Goal: Task Accomplishment & Management: Complete application form

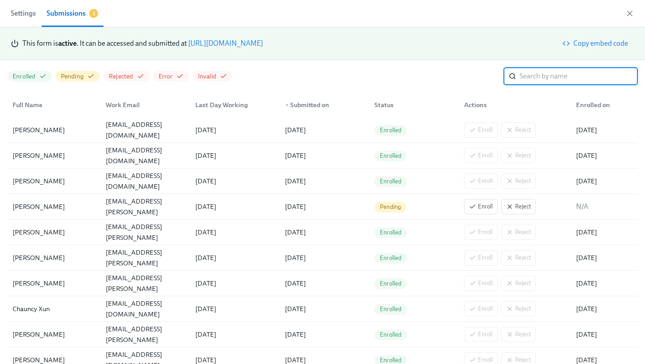
scroll to position [0, 2066]
click at [263, 44] on link "[URL][DOMAIN_NAME]" at bounding box center [225, 43] width 75 height 9
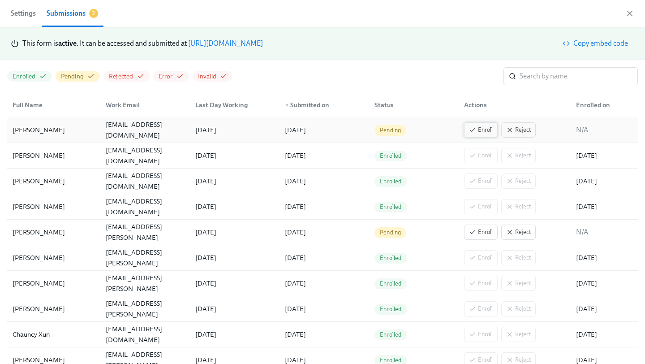
click at [476, 124] on button "Enroll" at bounding box center [481, 129] width 34 height 15
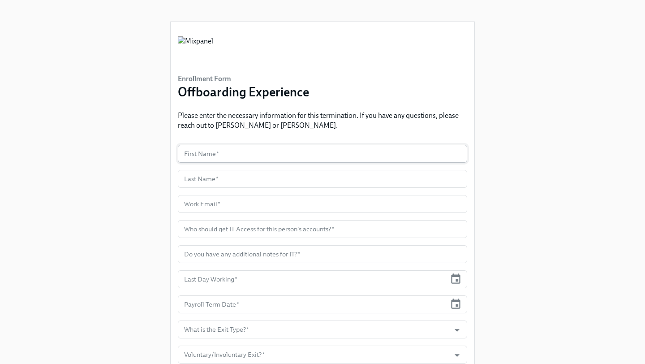
click at [246, 154] on input "text" at bounding box center [322, 154] width 289 height 18
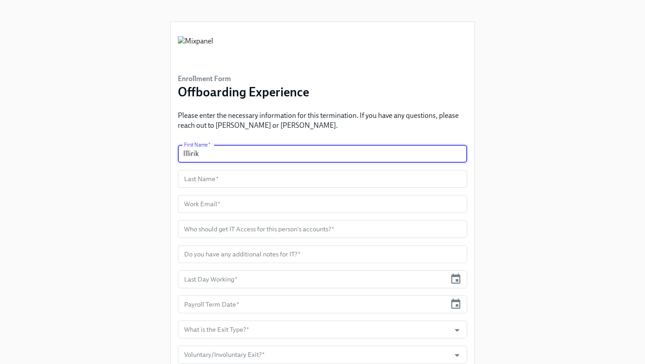
type input "Illirik"
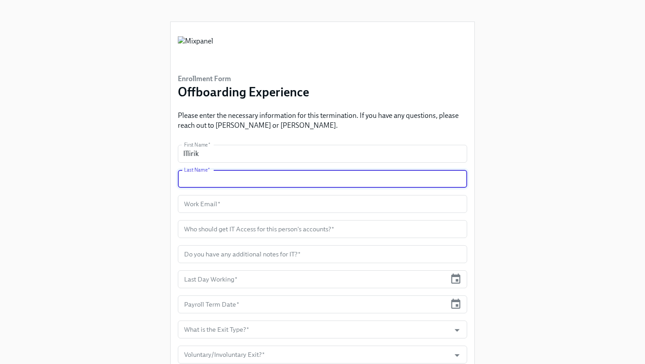
click at [239, 180] on input "text" at bounding box center [322, 179] width 289 height 18
type input "Smirnov"
click at [231, 210] on input "text" at bounding box center [322, 204] width 289 height 18
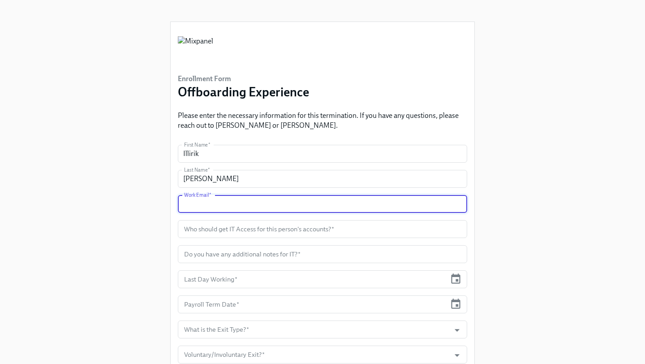
paste input "[EMAIL_ADDRESS][DOMAIN_NAME]"
type input "[EMAIL_ADDRESS][DOMAIN_NAME]"
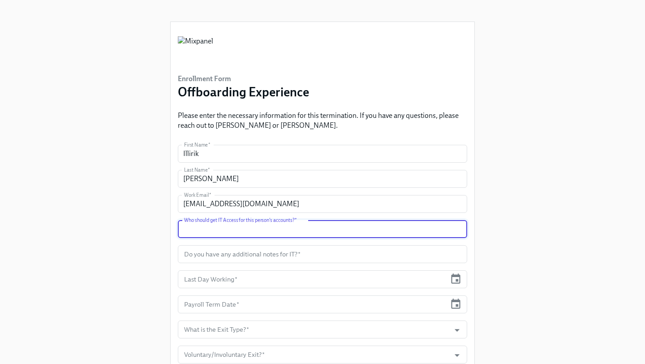
click at [209, 226] on input "text" at bounding box center [322, 229] width 289 height 18
type input "Neal K"
click at [275, 254] on input "text" at bounding box center [322, 254] width 289 height 18
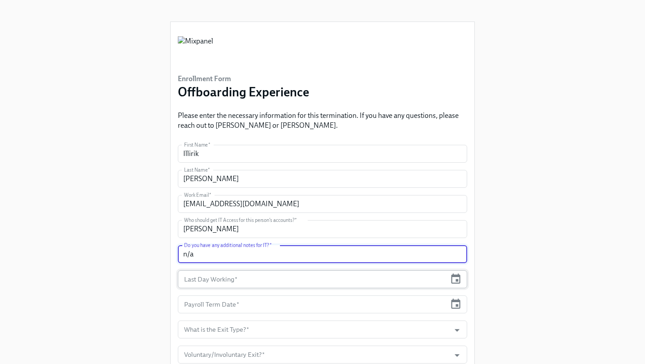
type input "n/a"
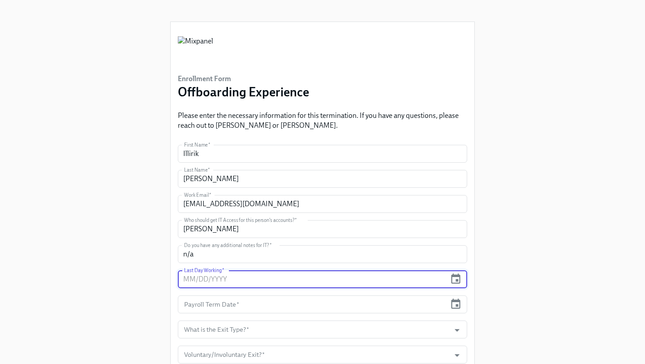
click at [317, 278] on input "text" at bounding box center [312, 279] width 268 height 18
click at [460, 279] on icon "button" at bounding box center [456, 279] width 12 height 12
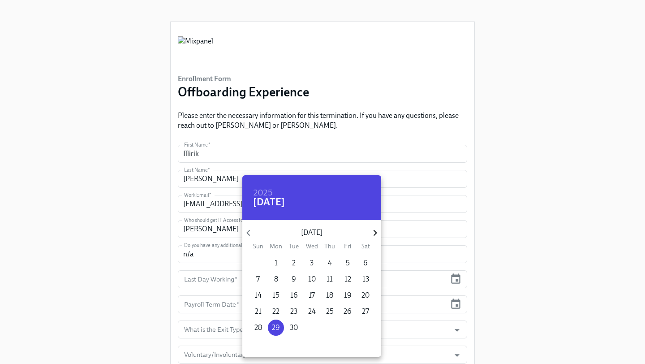
click at [373, 233] on icon "button" at bounding box center [375, 233] width 12 height 12
click at [327, 277] on p "9" at bounding box center [329, 279] width 4 height 10
type input "[DATE]"
click at [422, 269] on div at bounding box center [322, 182] width 645 height 364
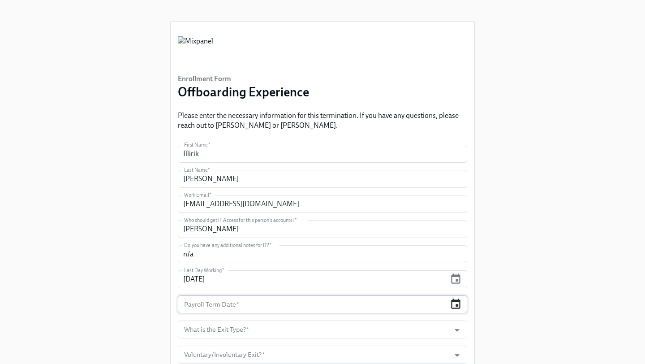
click at [455, 301] on icon "button" at bounding box center [455, 303] width 9 height 10
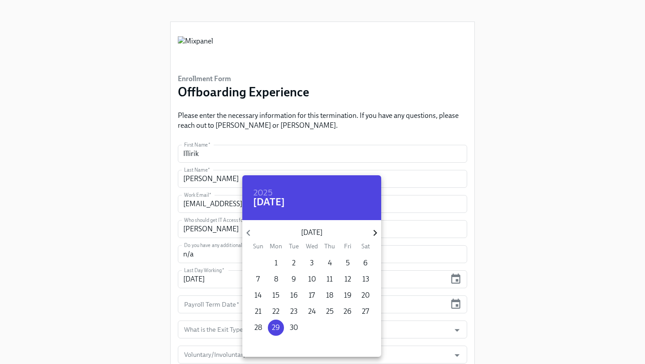
click at [373, 232] on icon "button" at bounding box center [375, 233] width 12 height 12
click at [331, 279] on p "9" at bounding box center [329, 279] width 4 height 10
type input "[DATE]"
click at [413, 279] on div at bounding box center [322, 182] width 645 height 364
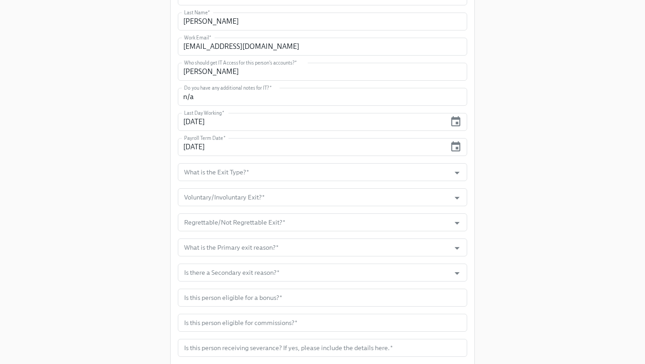
scroll to position [158, 0]
click at [309, 168] on input "What is the Exit Type?   *" at bounding box center [313, 171] width 263 height 18
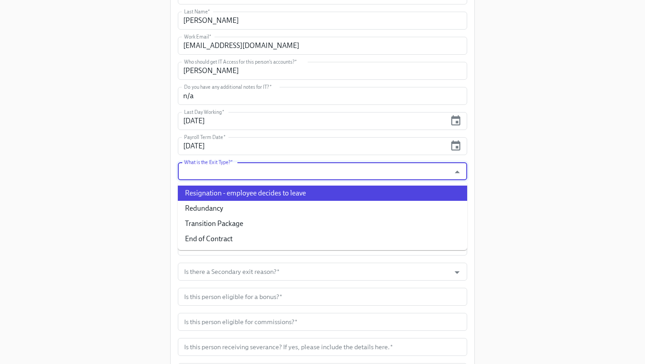
click at [271, 195] on li "Resignation - employee decides to leave" at bounding box center [322, 192] width 289 height 15
type input "Resignation - employee decides to leave"
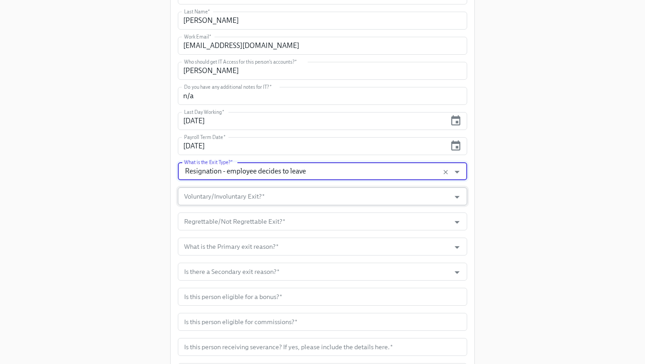
click at [266, 195] on input "Voluntary/Involuntary Exit?   *" at bounding box center [313, 196] width 263 height 18
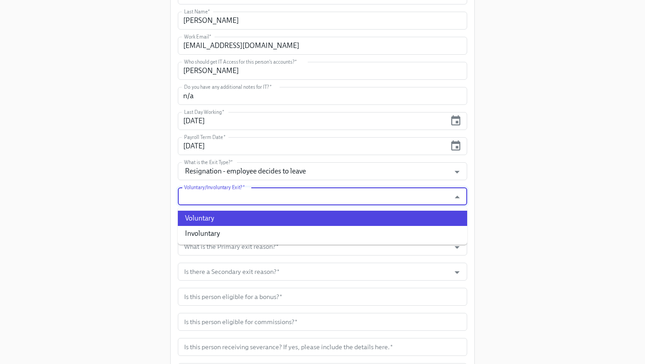
click at [254, 220] on li "Voluntary" at bounding box center [322, 218] width 289 height 15
type input "Voluntary"
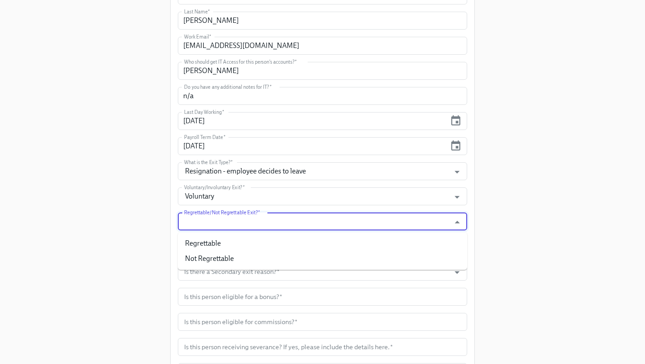
click at [261, 219] on input "Regrettable/Not Regrettable Exit?   *" at bounding box center [313, 221] width 263 height 18
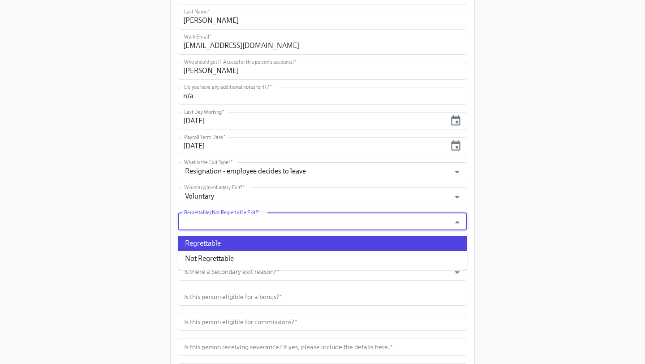
click at [252, 239] on li "Regrettable" at bounding box center [322, 243] width 289 height 15
type input "Regrettable"
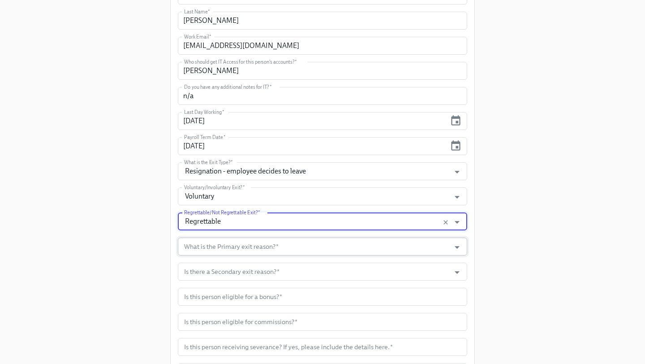
click at [266, 247] on input "What is the Primary exit reason?   *" at bounding box center [313, 246] width 263 height 18
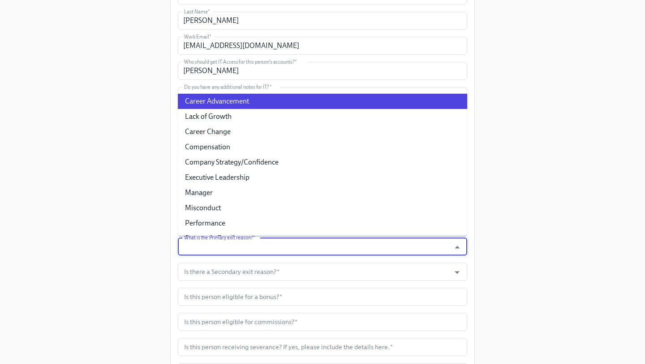
click at [286, 102] on li "Career Advancement" at bounding box center [322, 101] width 289 height 15
type input "Career Advancement"
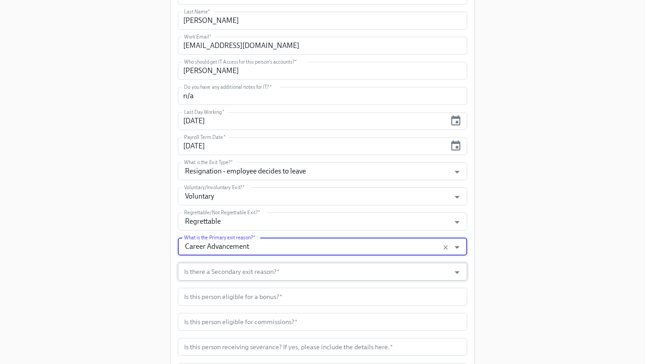
click at [262, 272] on input "Is there a Secondary exit reason?   *" at bounding box center [313, 271] width 263 height 18
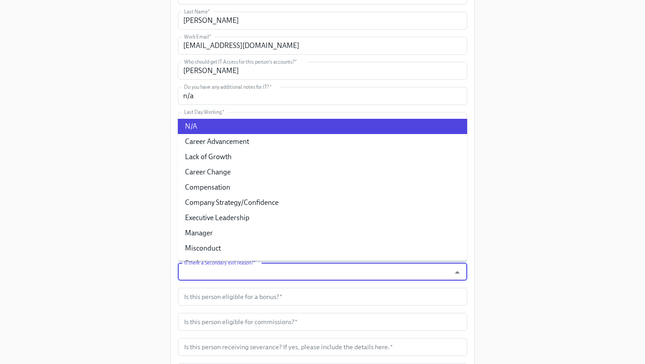
click at [280, 130] on li "N/A" at bounding box center [322, 126] width 289 height 15
type input "N/A"
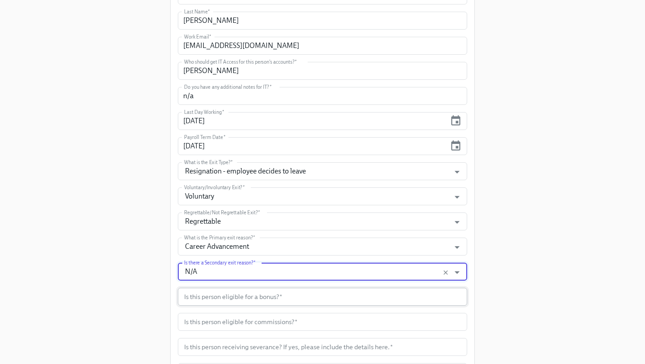
click at [265, 299] on input "text" at bounding box center [322, 297] width 289 height 18
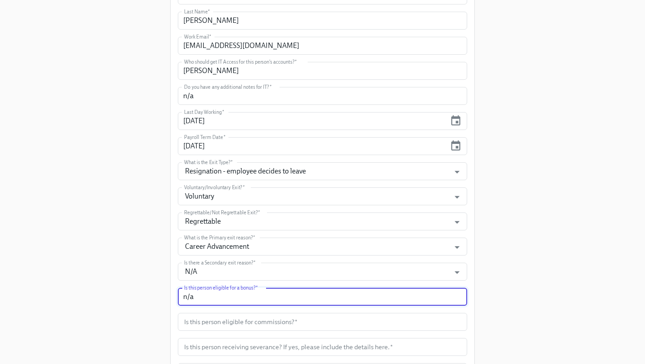
scroll to position [218, 0]
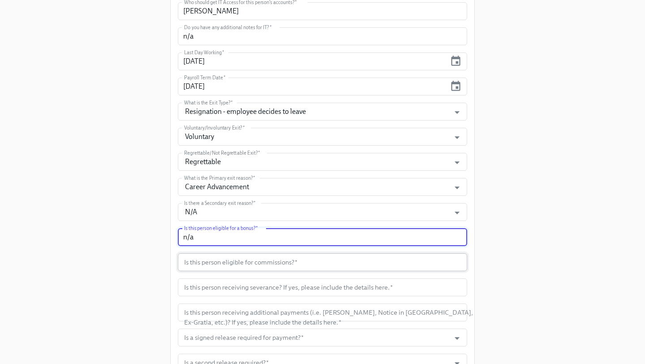
type input "n/a"
click at [280, 257] on input "text" at bounding box center [322, 262] width 289 height 18
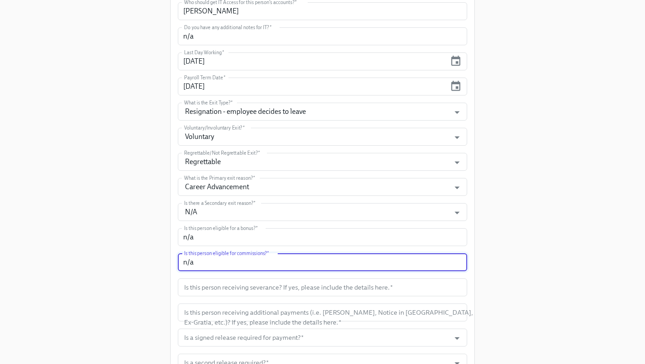
scroll to position [318, 0]
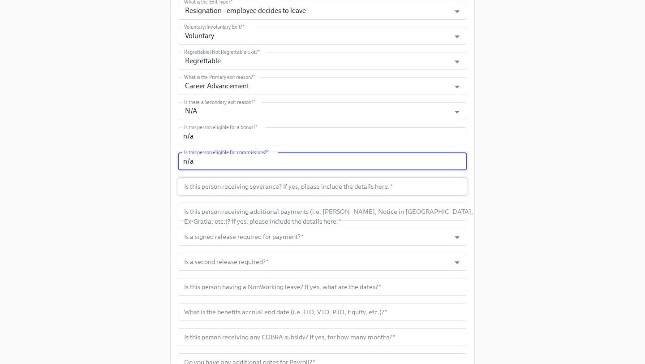
type input "n/a"
click at [265, 186] on input "text" at bounding box center [322, 186] width 289 height 18
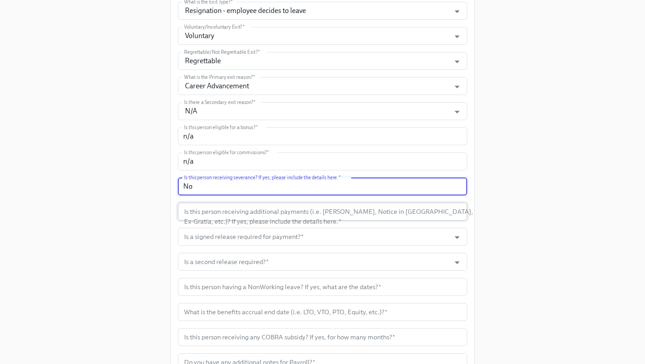
type input "No"
click at [302, 208] on input "text" at bounding box center [322, 211] width 289 height 18
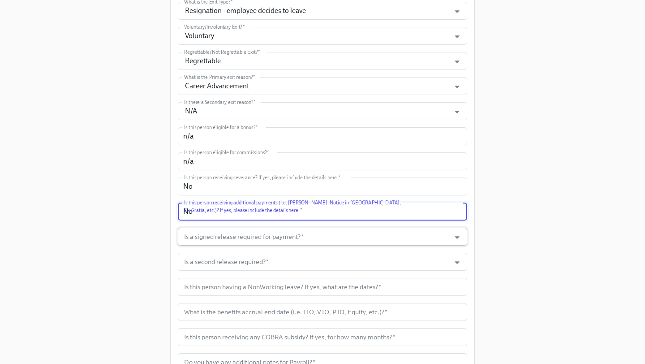
type input "No"
click at [332, 234] on input "Is a signed release required for payment?   *" at bounding box center [313, 237] width 263 height 18
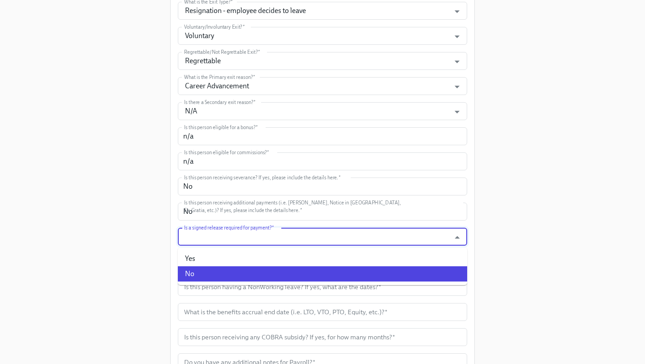
click at [310, 276] on li "No" at bounding box center [322, 273] width 289 height 15
type input "No"
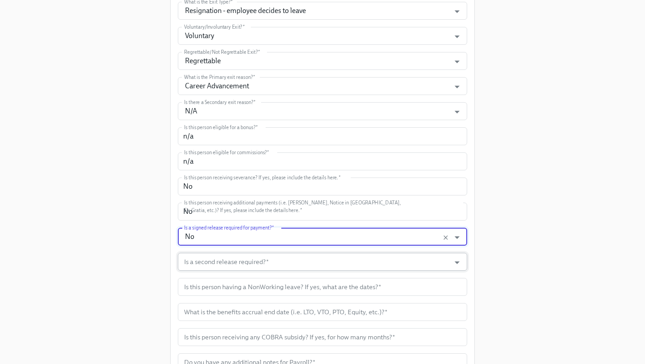
click at [296, 264] on input "Is a second release required?   *" at bounding box center [313, 262] width 263 height 18
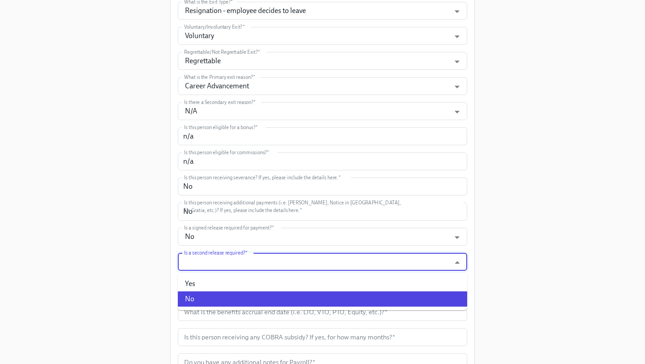
click at [268, 304] on li "No" at bounding box center [322, 298] width 289 height 15
type input "No"
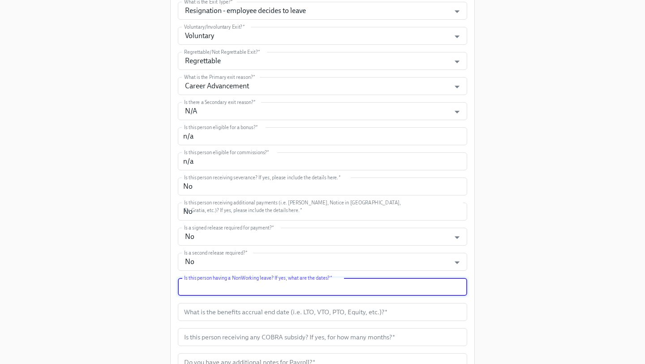
click at [291, 291] on input "text" at bounding box center [322, 287] width 289 height 18
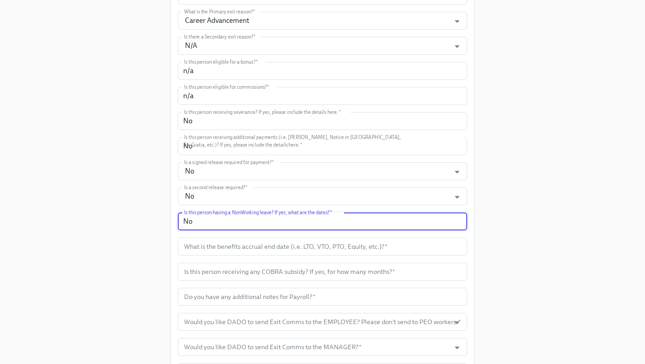
scroll to position [396, 0]
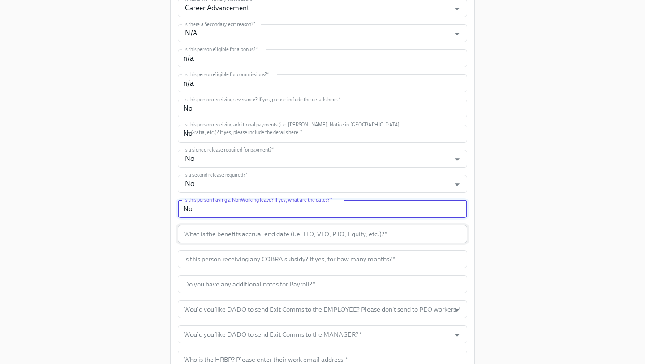
type input "No"
click at [302, 239] on input "text" at bounding box center [322, 234] width 289 height 18
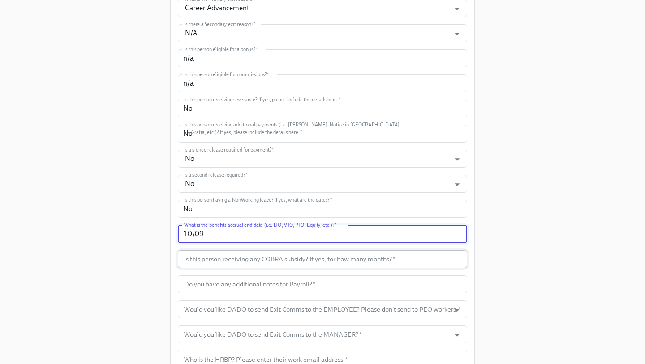
type input "10/09"
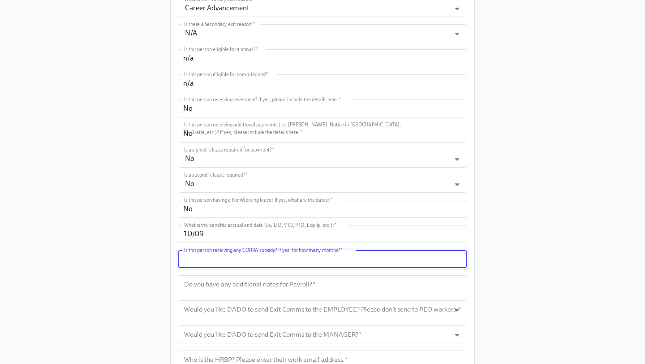
click at [338, 263] on input "text" at bounding box center [322, 259] width 289 height 18
type input "No"
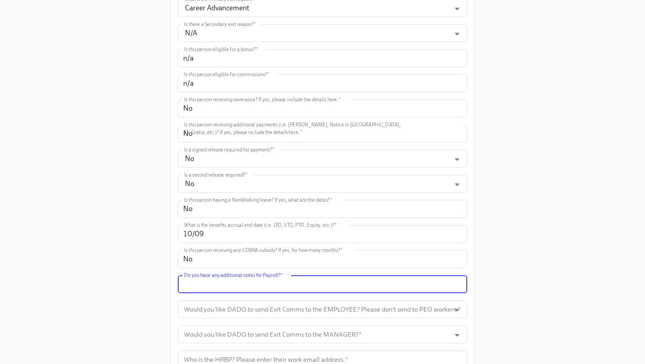
click at [340, 278] on input "text" at bounding box center [322, 284] width 289 height 18
type input "n/a"
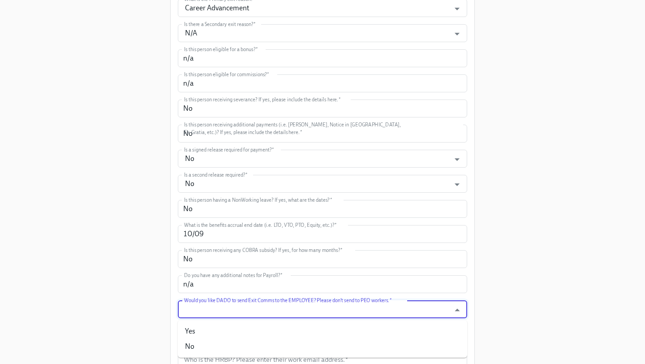
click at [357, 305] on input "Would you like DADO to send Exit Comms to the EMPLOYEE? Please don't send to PE…" at bounding box center [313, 309] width 263 height 18
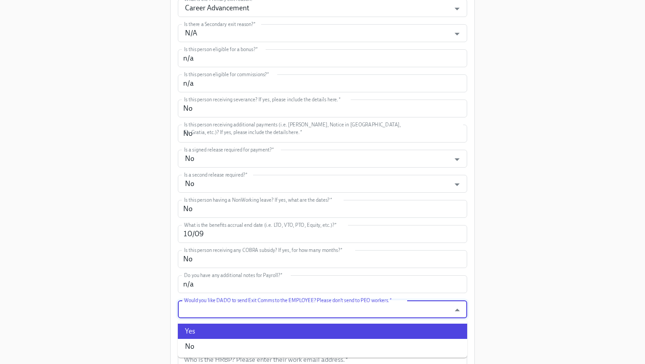
click at [330, 326] on li "Yes" at bounding box center [322, 330] width 289 height 15
type input "Yes"
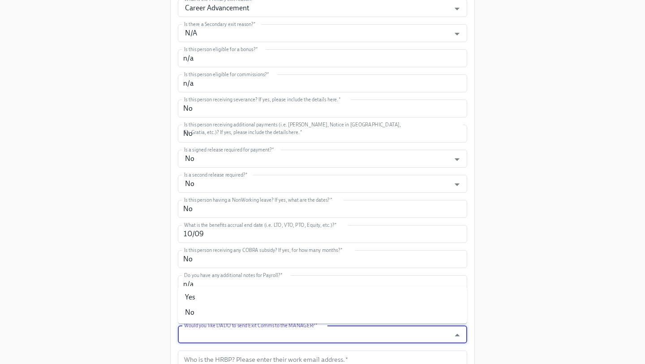
click at [328, 330] on input "Would you like DADO to send Exit Comms to the MANAGER?   *" at bounding box center [313, 334] width 263 height 18
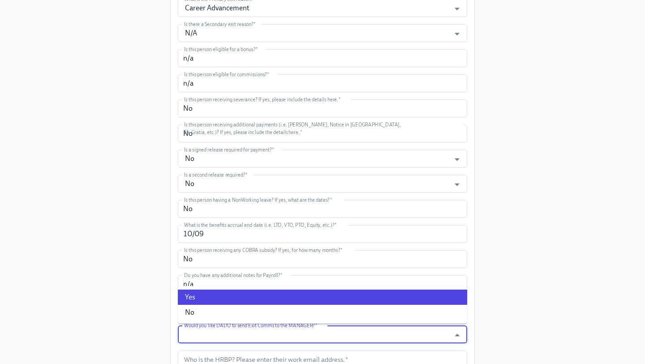
click at [299, 299] on li "Yes" at bounding box center [322, 296] width 289 height 15
type input "Yes"
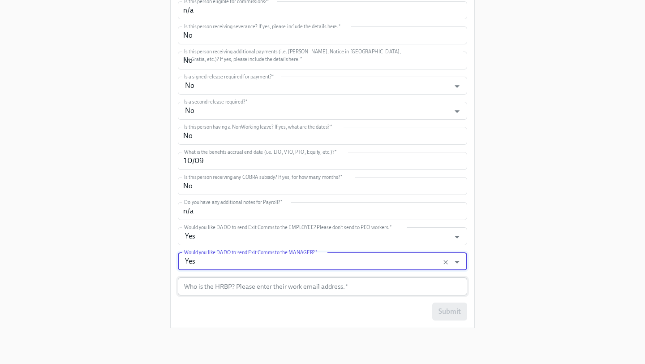
click at [258, 283] on input "text" at bounding box center [322, 286] width 289 height 18
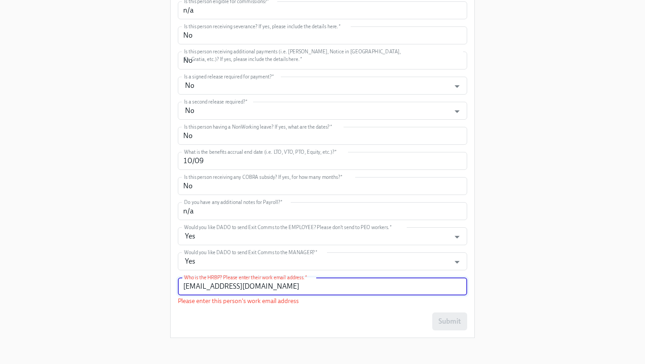
scroll to position [462, 0]
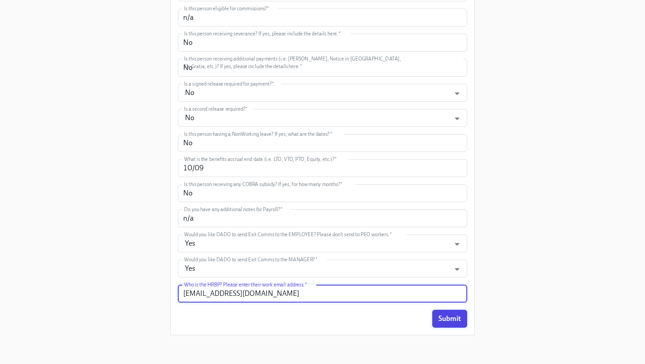
type input "Austin.tibbatts@mixpanel.com"
click at [449, 318] on span "Submit" at bounding box center [449, 318] width 22 height 9
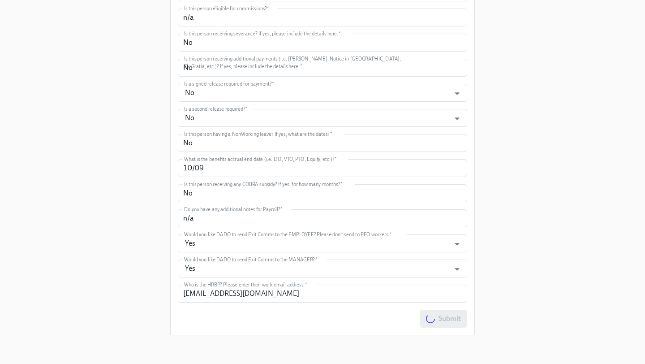
scroll to position [0, 0]
